Goal: Obtain resource: Download file/media

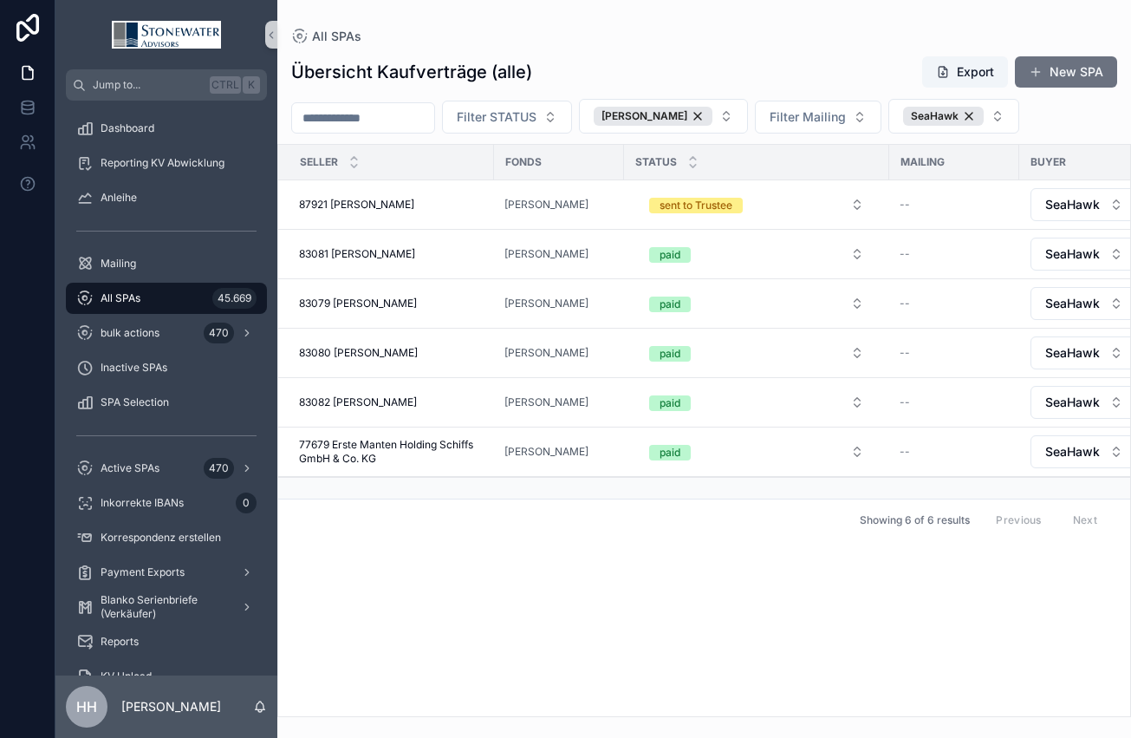
drag, startPoint x: 740, startPoint y: 114, endPoint x: 1015, endPoint y: 116, distance: 274.8
click at [712, 114] on div "[PERSON_NAME]" at bounding box center [653, 116] width 119 height 19
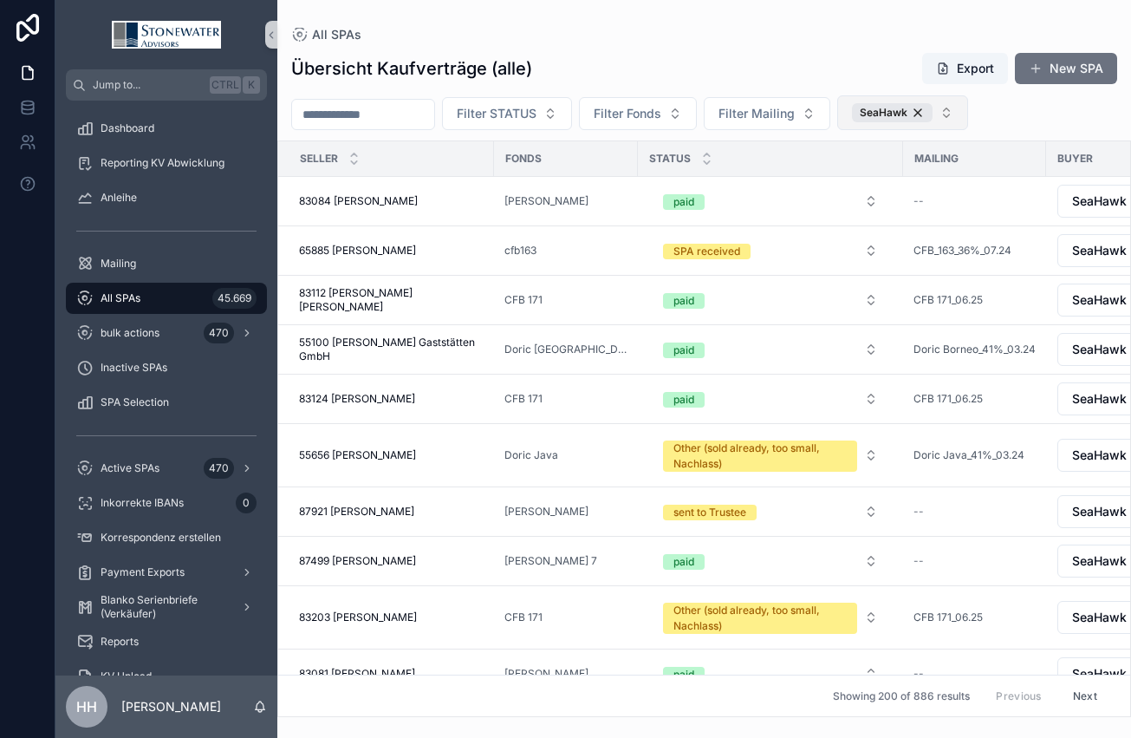
click at [933, 114] on div "SeaHawk" at bounding box center [892, 112] width 81 height 19
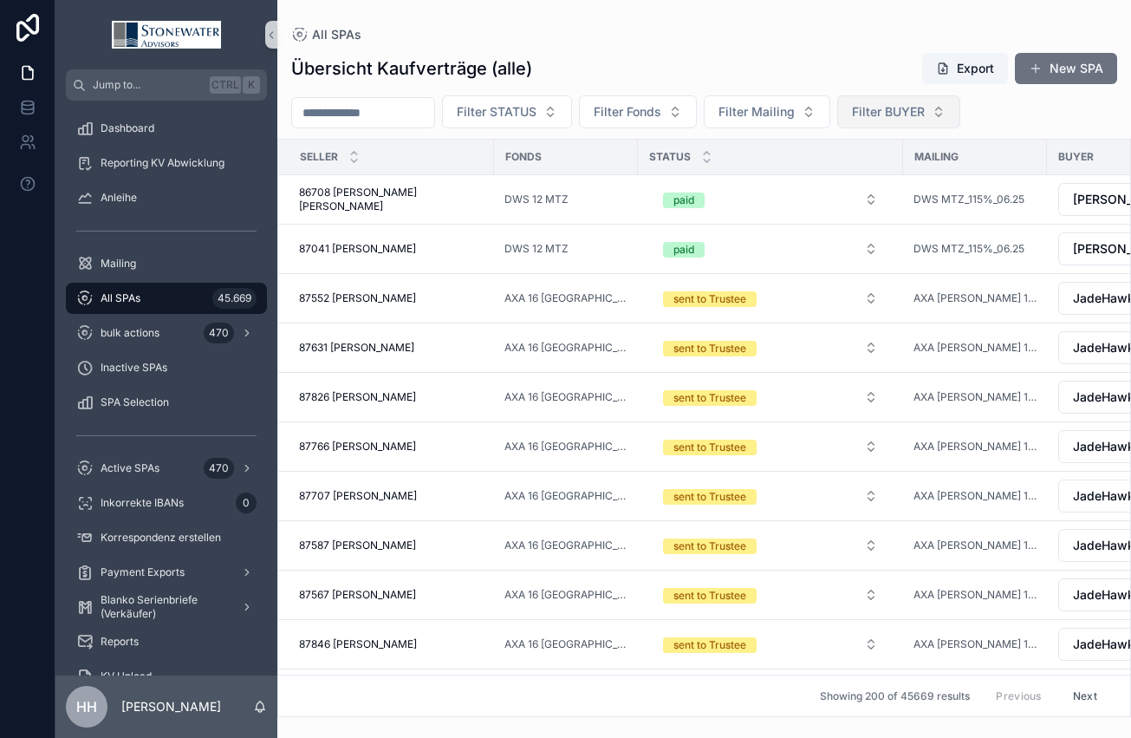
click at [925, 108] on span "Filter BUYER" at bounding box center [888, 111] width 73 height 17
type input "*****"
click at [875, 185] on span "[PERSON_NAME]" at bounding box center [894, 181] width 100 height 17
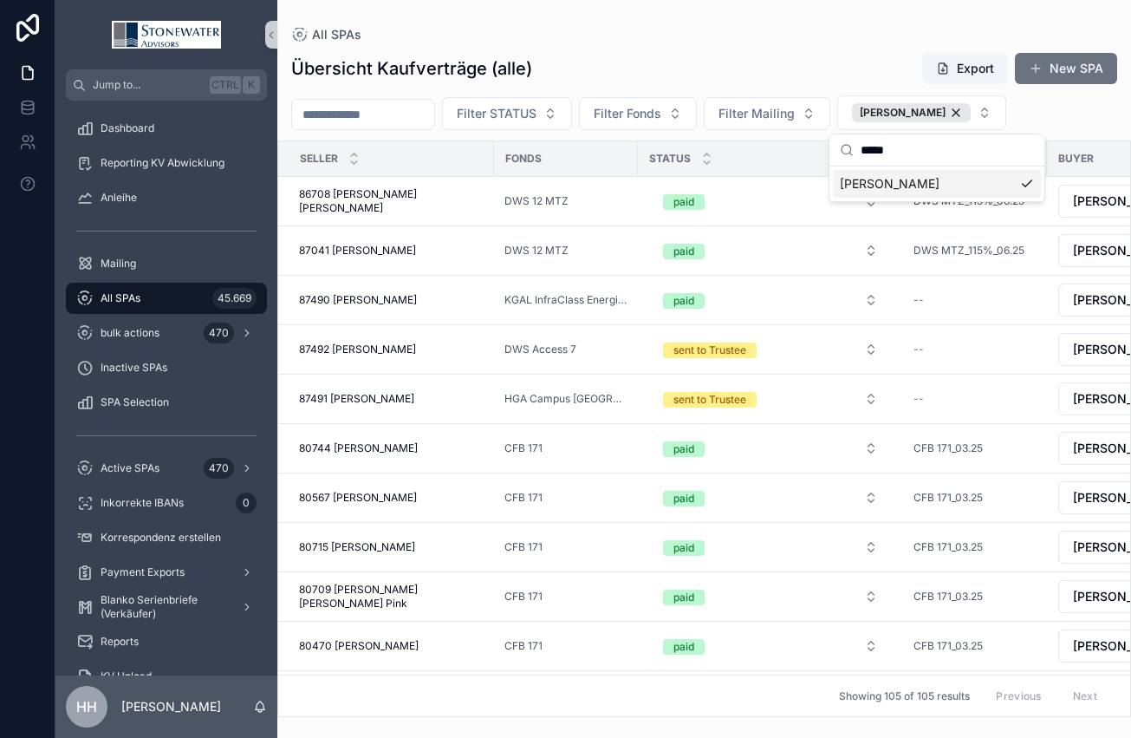
click at [402, 114] on input "scrollable content" at bounding box center [363, 114] width 142 height 24
click at [348, 350] on span "87492 [PERSON_NAME]" at bounding box center [357, 349] width 117 height 14
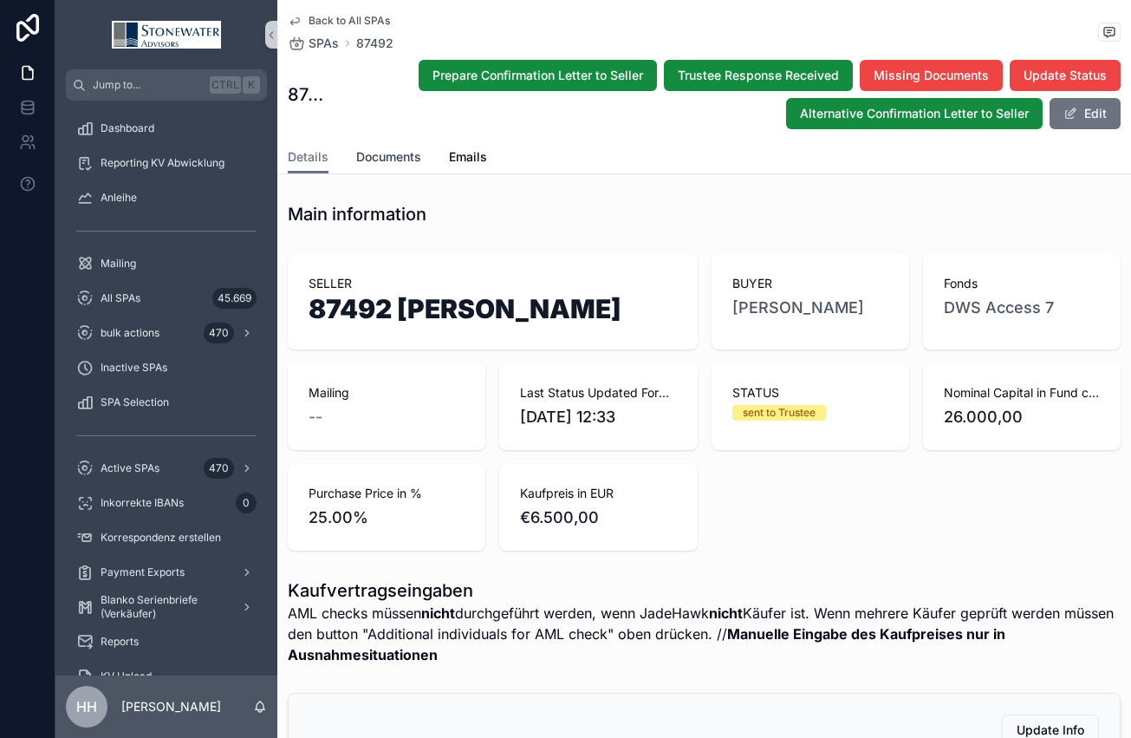
click at [400, 160] on span "Documents" at bounding box center [388, 156] width 65 height 17
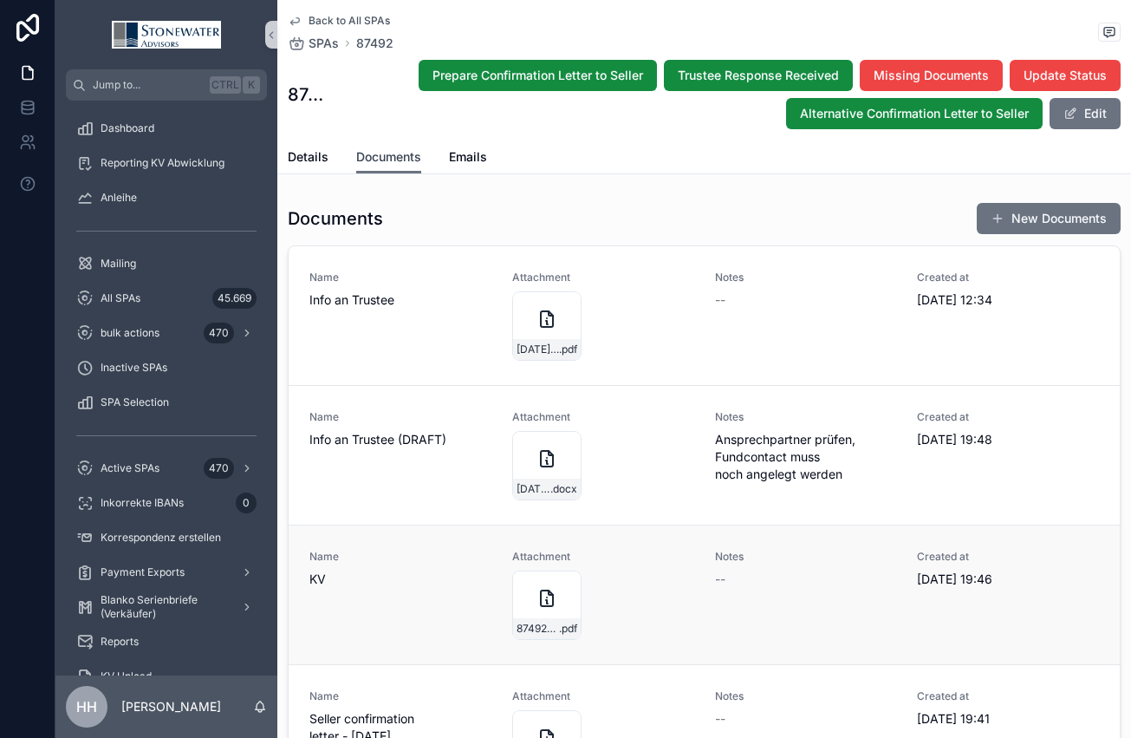
scroll to position [48, 0]
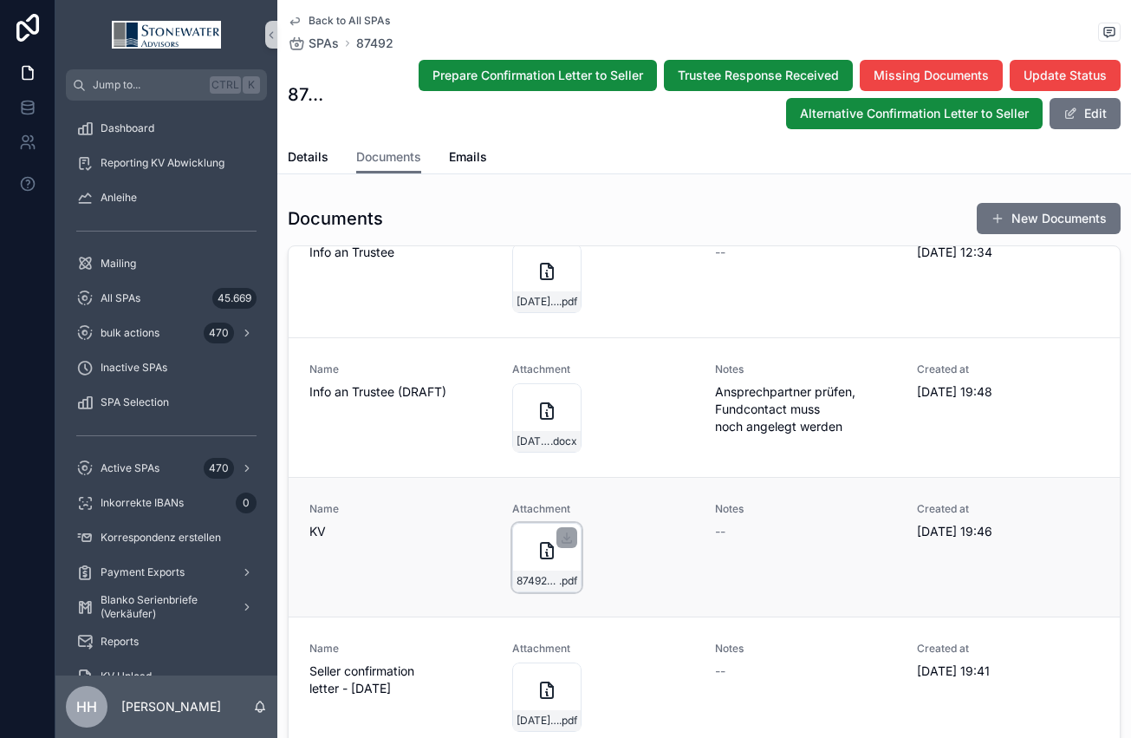
click at [541, 555] on icon "scrollable content" at bounding box center [547, 551] width 12 height 16
